Goal: Transaction & Acquisition: Purchase product/service

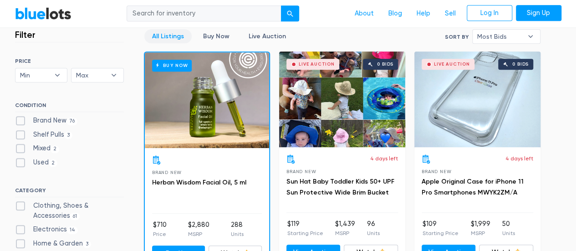
scroll to position [255, 0]
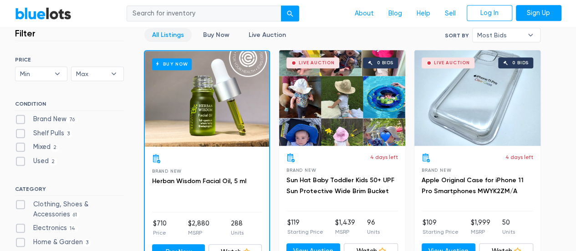
click at [86, 204] on label "Clothing, Shoes & Accessories 61" at bounding box center [69, 209] width 109 height 20
click at [21, 204] on Accessories"] "Clothing, Shoes & Accessories 61" at bounding box center [18, 202] width 6 height 6
checkbox Accessories"] "true"
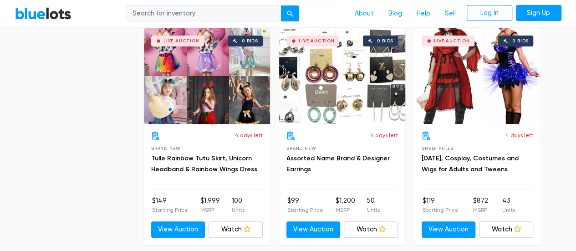
scroll to position [1866, 0]
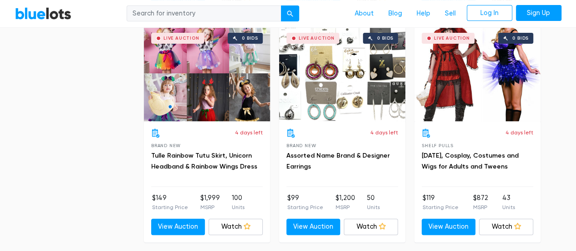
click at [355, 85] on div "Live Auction 0 bids" at bounding box center [342, 74] width 126 height 96
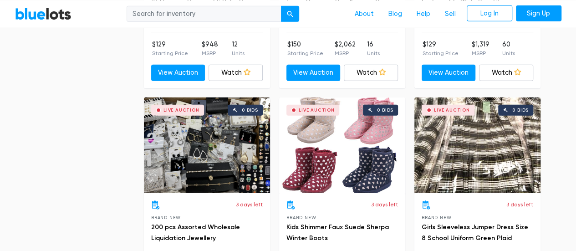
scroll to position [2977, 0]
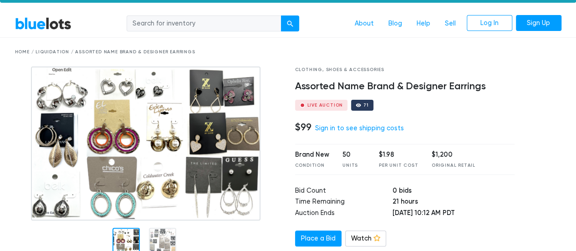
scroll to position [55, 0]
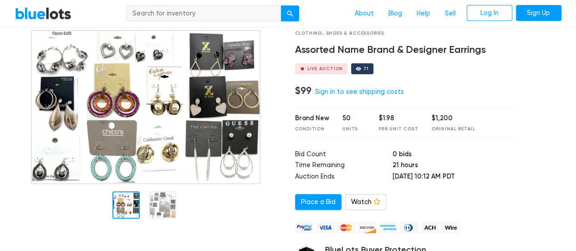
click at [243, 111] on img at bounding box center [146, 107] width 230 height 154
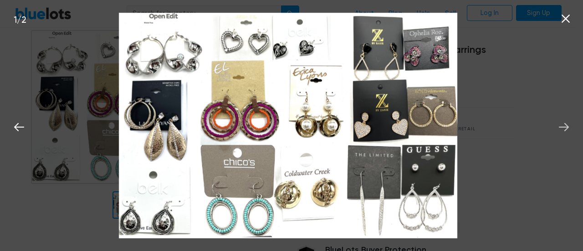
click at [564, 128] on icon at bounding box center [564, 127] width 10 height 8
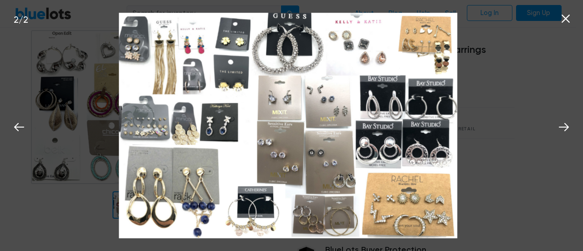
click at [566, 18] on icon at bounding box center [565, 19] width 8 height 8
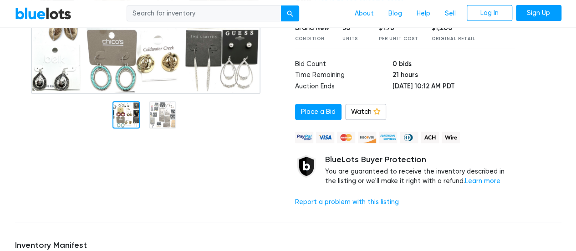
scroll to position [146, 0]
